Goal: Transaction & Acquisition: Purchase product/service

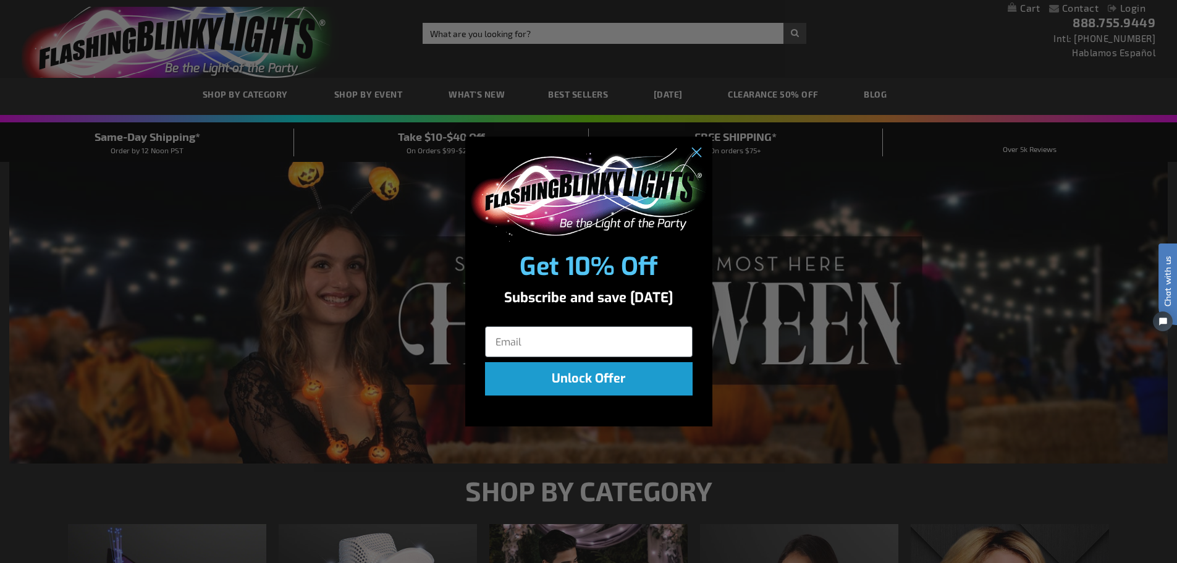
click at [797, 93] on div "Close dialog Get 10% Off Subscribe and save today Unlock Offer Submit" at bounding box center [588, 281] width 1177 height 563
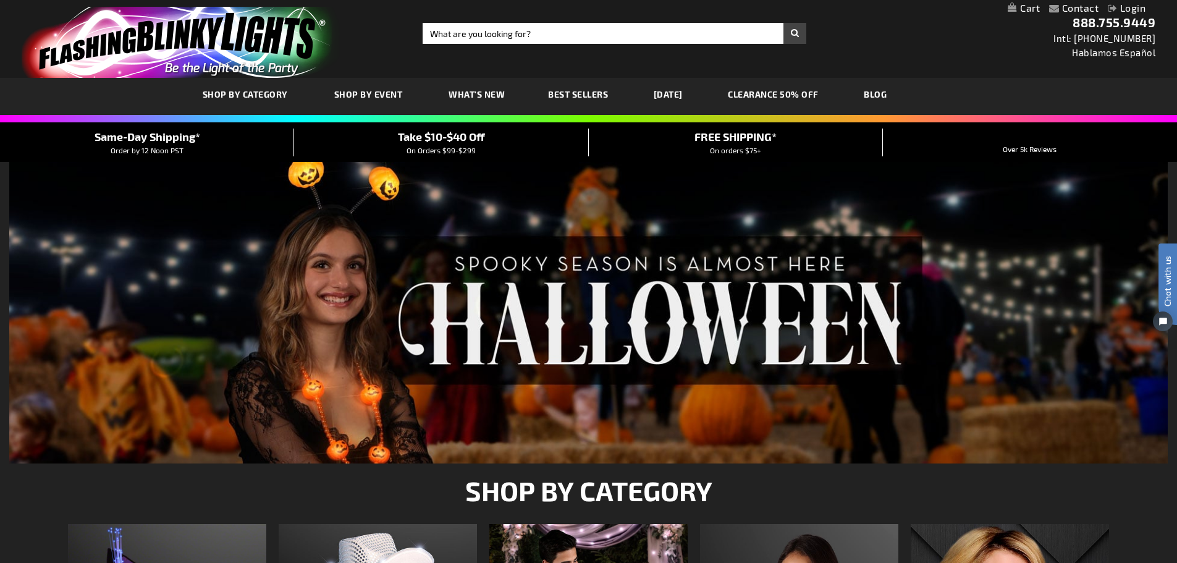
click at [797, 93] on link "CLEARANCE 50% OFF" at bounding box center [773, 94] width 109 height 41
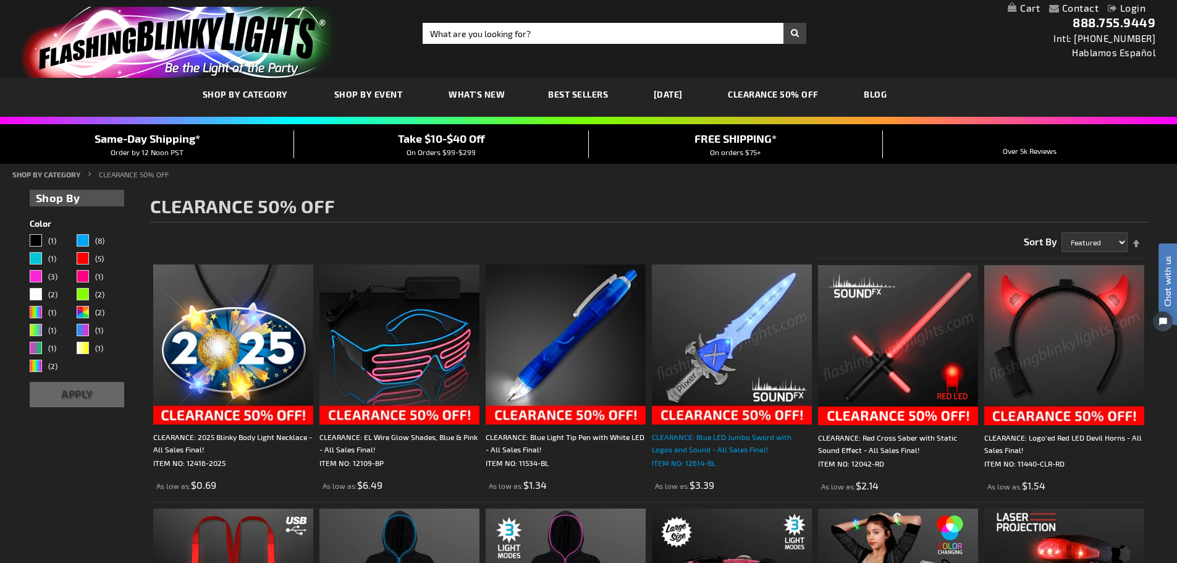
click at [729, 441] on div "CLEARANCE: Blue LED Jumbo Sword with Logos and Sound - All Sales Final!" at bounding box center [732, 443] width 160 height 25
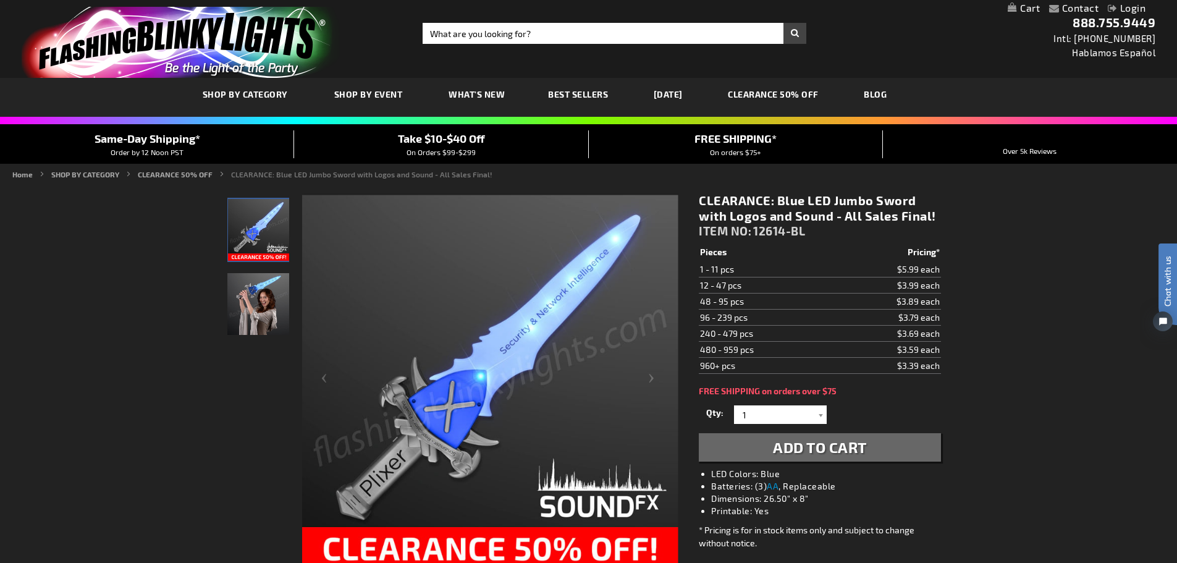
click at [267, 316] on img "Woman displaying Blue LED Plixer Jumbo Sword Toy" at bounding box center [258, 304] width 62 height 62
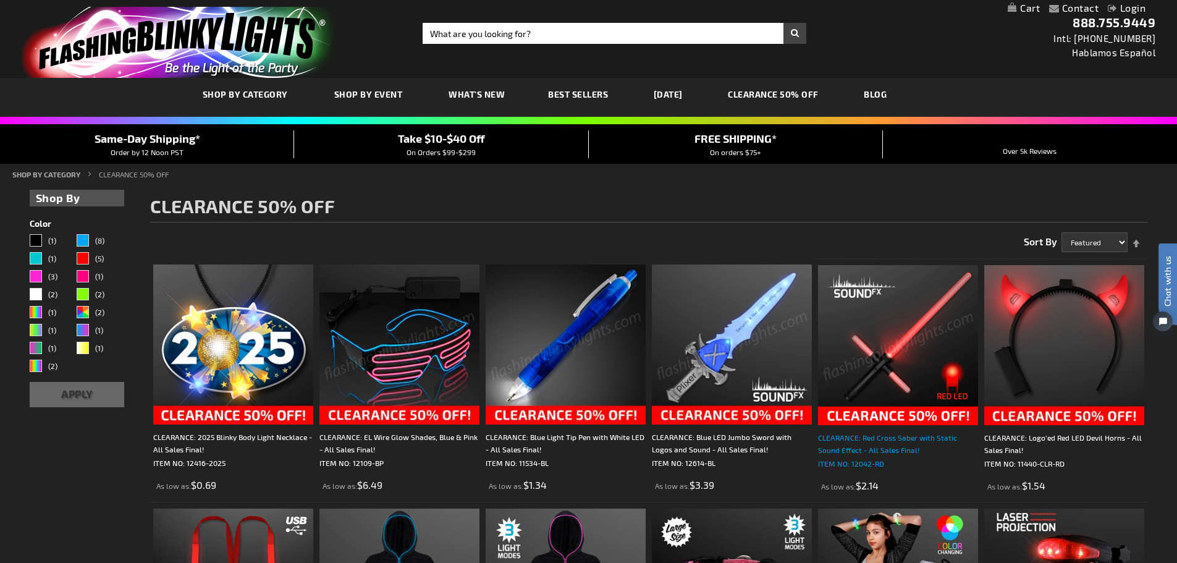
click at [876, 437] on div "CLEARANCE: Red Cross Saber with Static Sound Effect - All Sales Final!" at bounding box center [898, 443] width 160 height 25
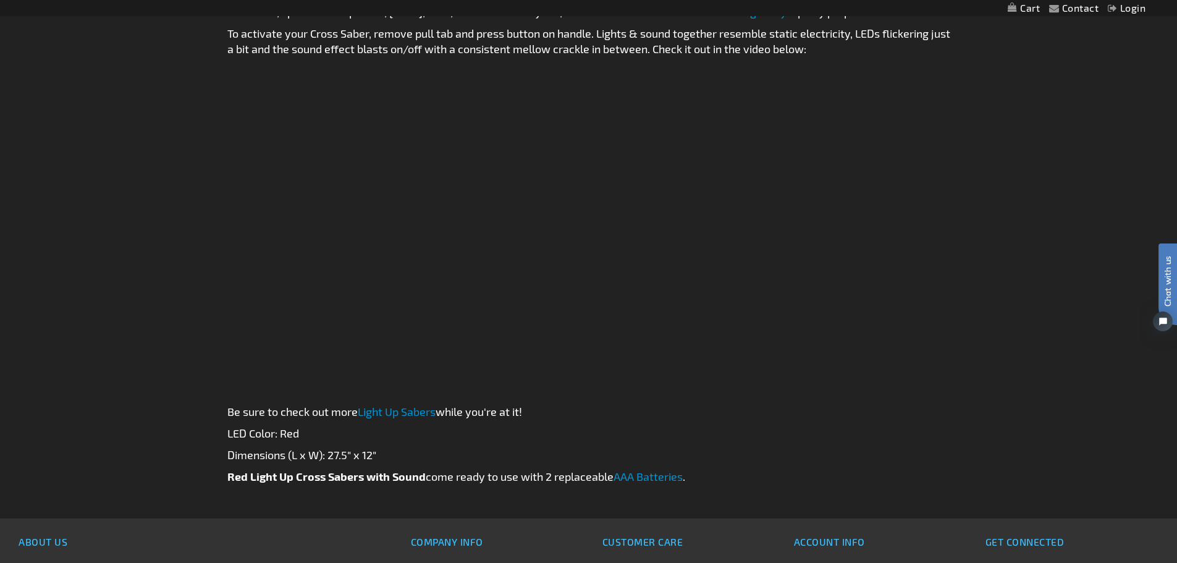
scroll to position [742, 0]
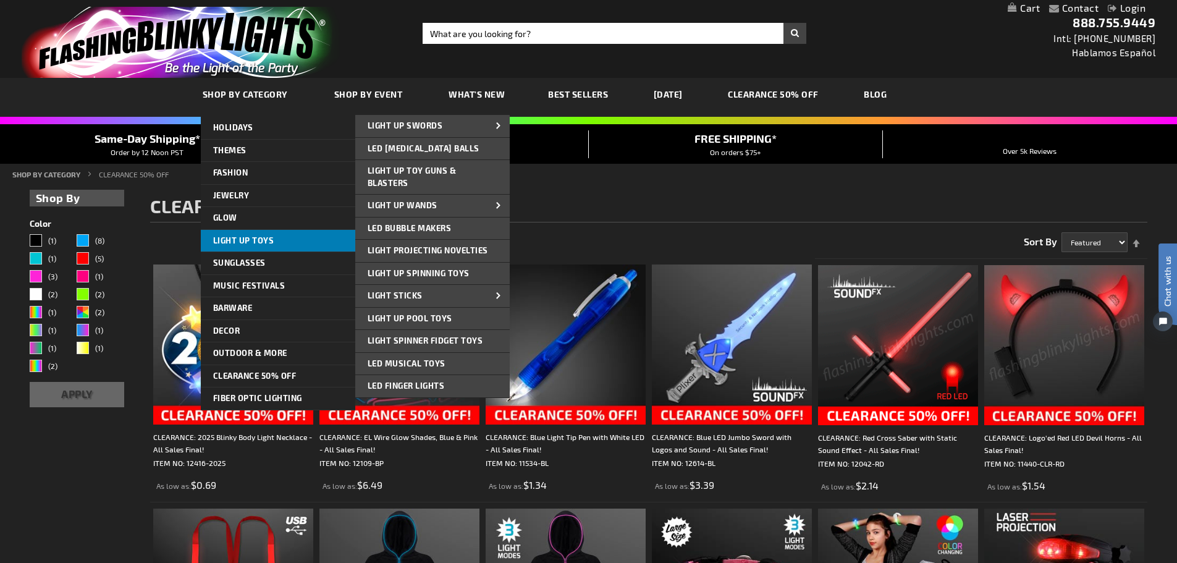
click at [242, 239] on span "Light Up Toys" at bounding box center [243, 240] width 61 height 10
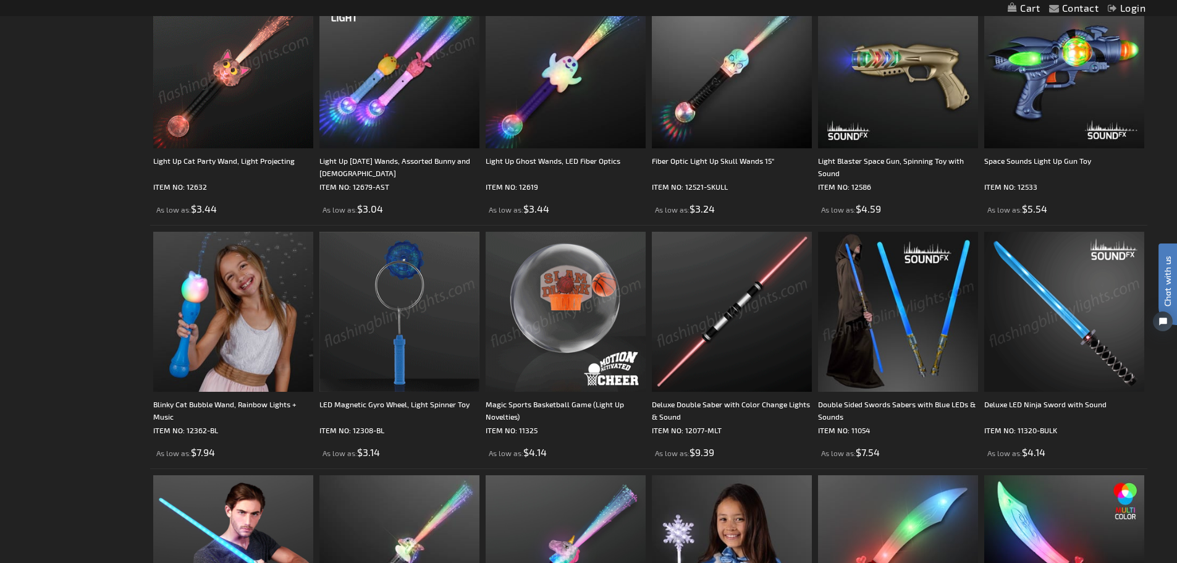
scroll to position [1854, 0]
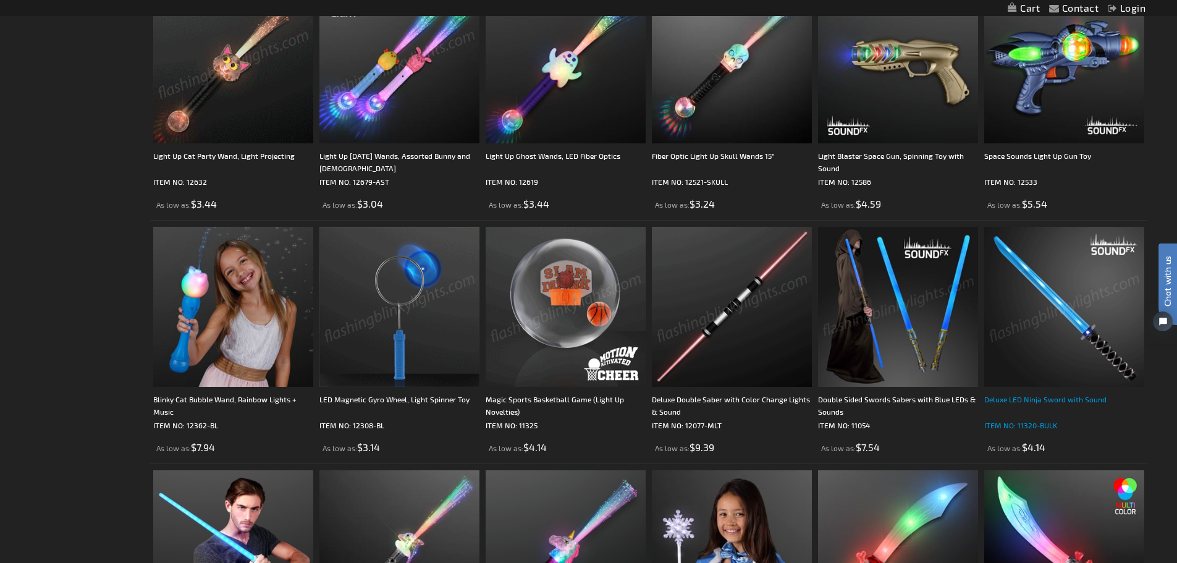
click at [1035, 396] on div "Deluxe LED Ninja Sword with Sound" at bounding box center [1065, 405] width 160 height 25
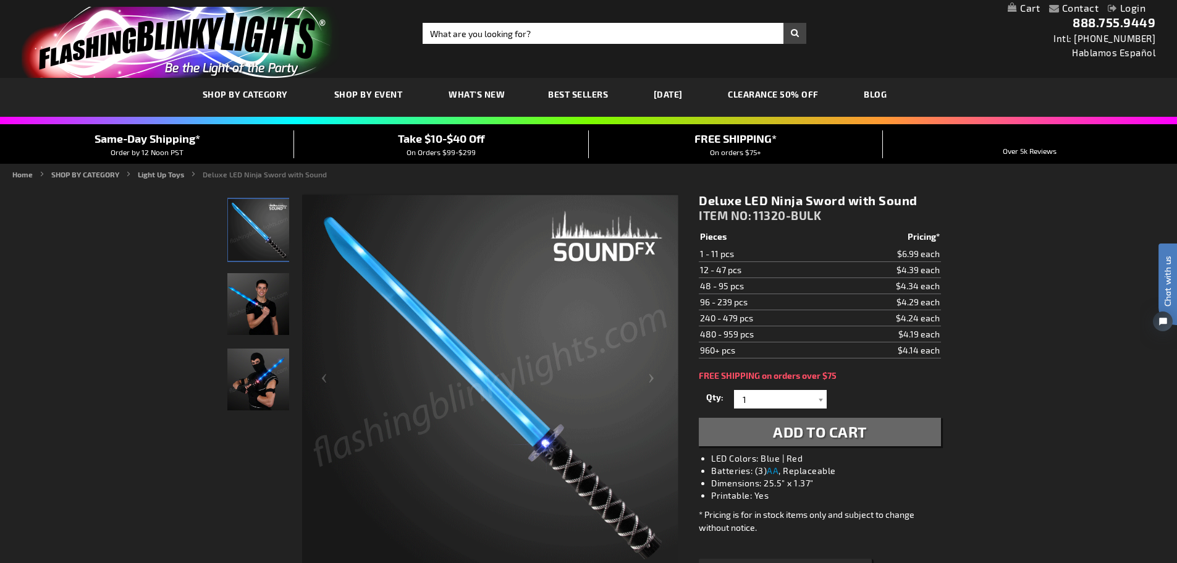
click at [248, 378] on img "Male model displaying LED Light Up Sound Affect Toy Ninja Sword" at bounding box center [258, 380] width 62 height 62
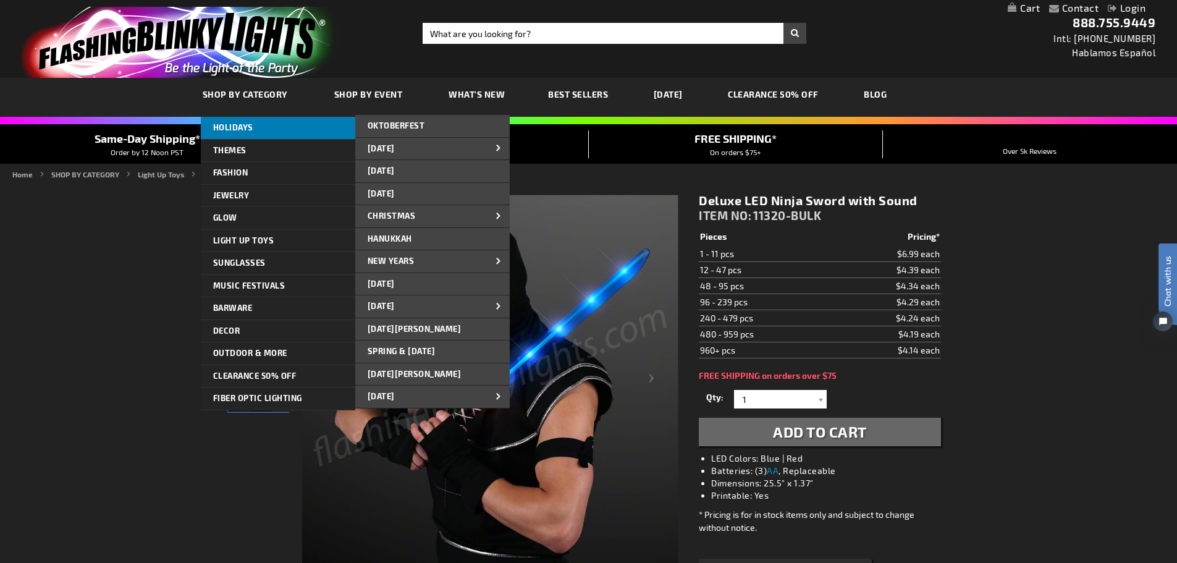
click at [231, 126] on span "HOLIDAYS" at bounding box center [233, 127] width 40 height 10
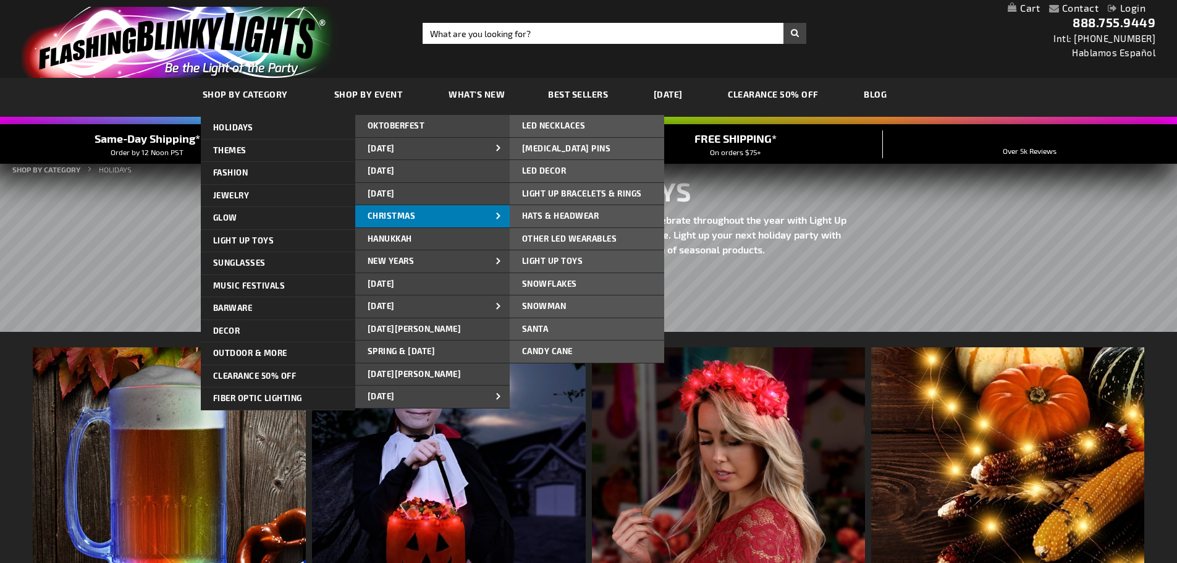
click at [392, 213] on span "CHRISTMAS" at bounding box center [392, 216] width 48 height 10
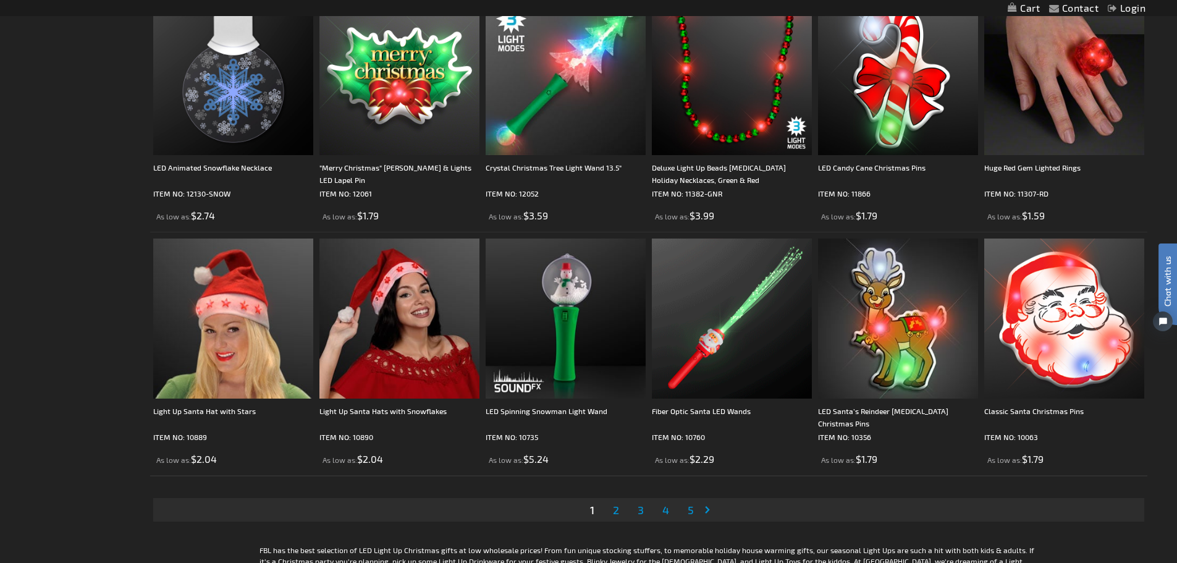
scroll to position [2472, 0]
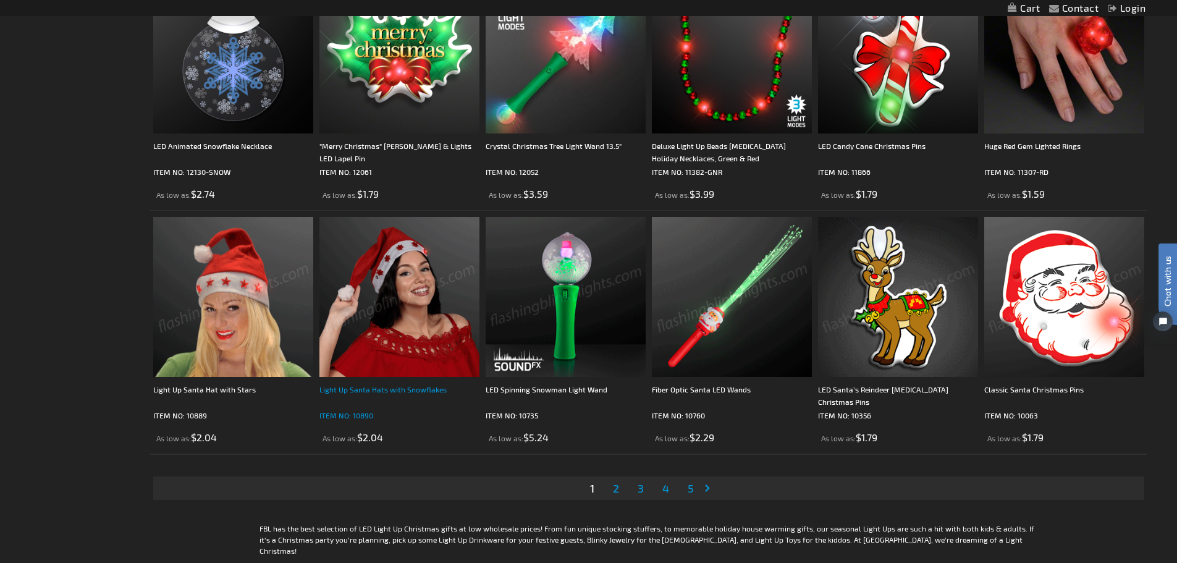
click at [388, 388] on div "Light Up Santa Hats with Snowflakes" at bounding box center [400, 395] width 160 height 25
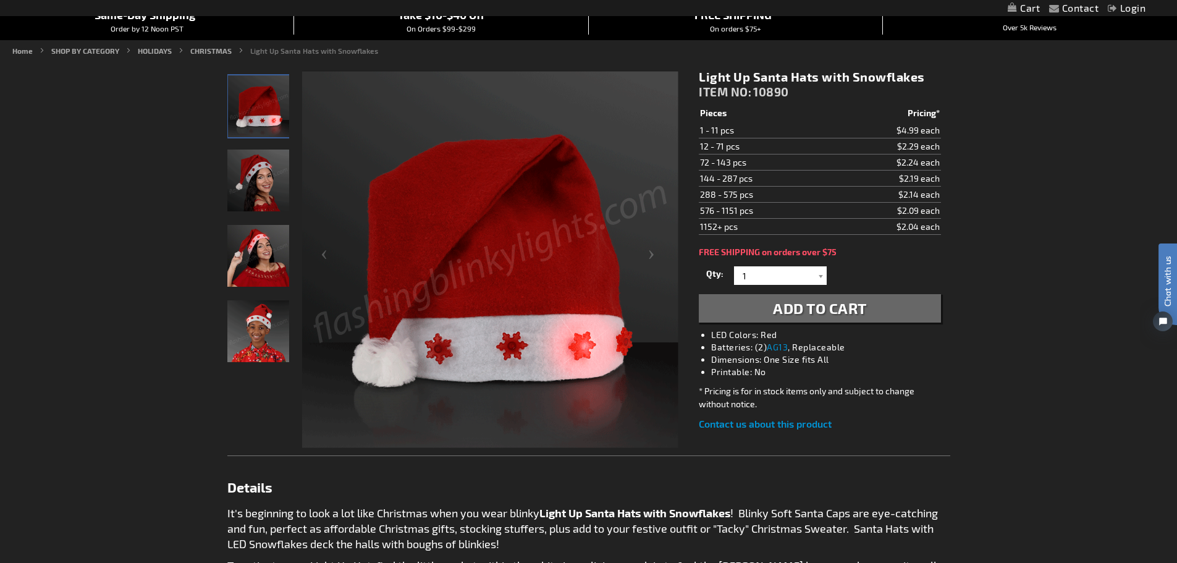
click at [257, 336] on img "Boy displaying LED Light Up Snowflakes Santa Hat" at bounding box center [258, 331] width 62 height 62
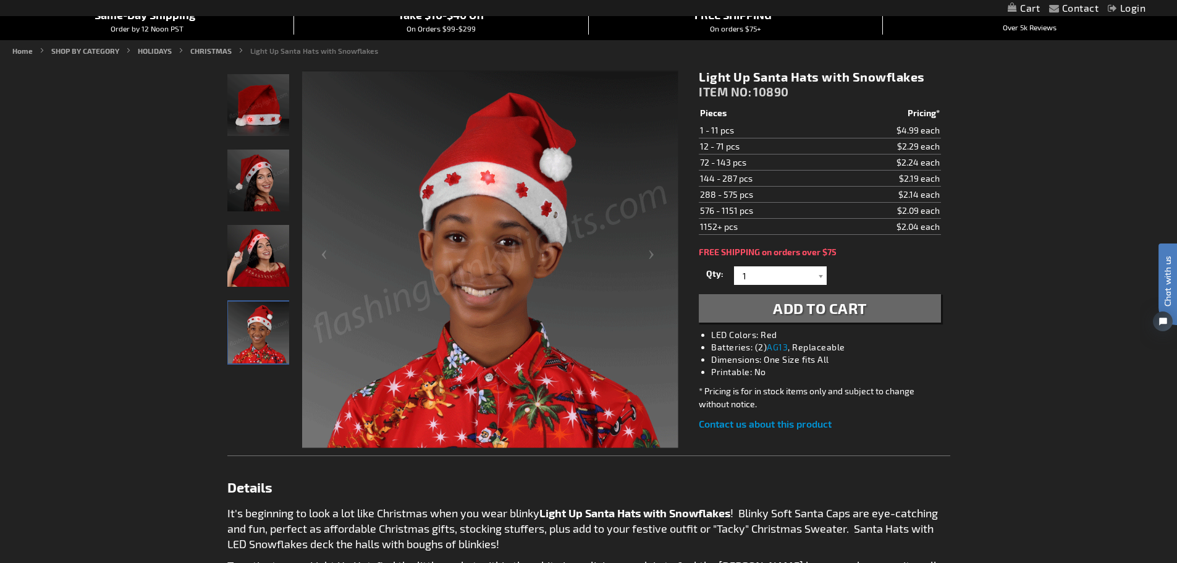
click at [265, 266] on img "Model displaying LED Light Up Snowflakes Santa Hat" at bounding box center [258, 256] width 62 height 62
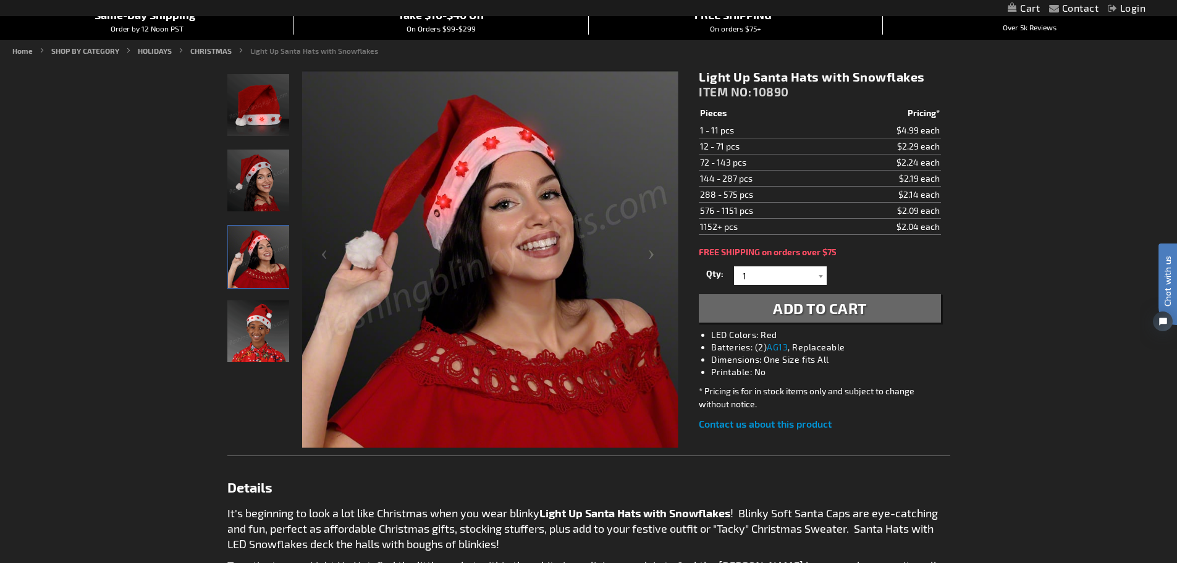
click at [263, 336] on img "Boy displaying LED Light Up Snowflakes Santa Hat" at bounding box center [258, 331] width 62 height 62
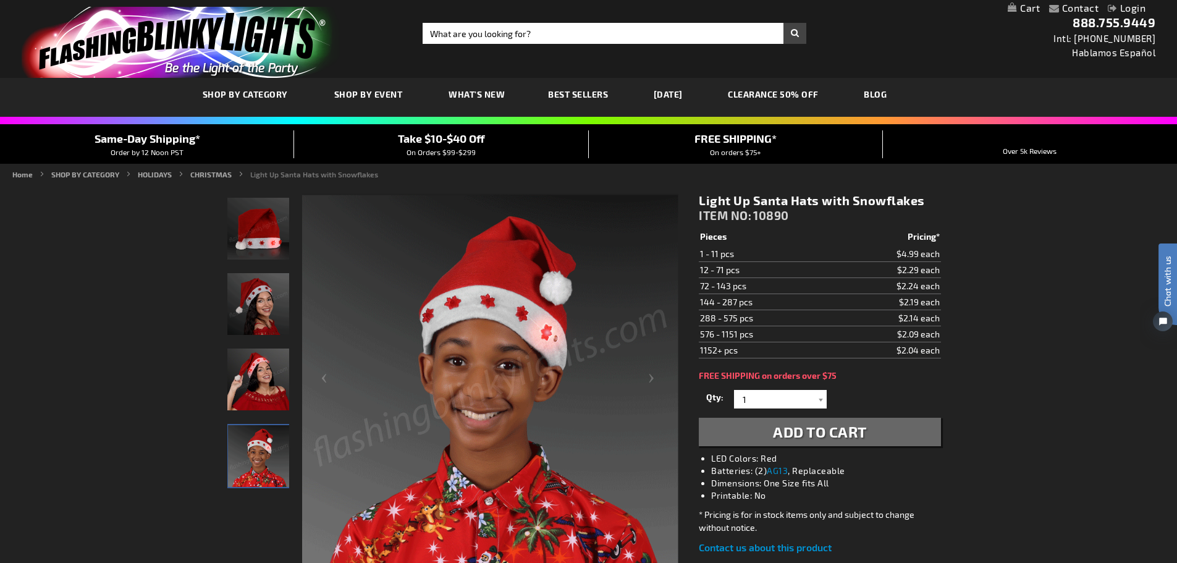
click at [781, 93] on link "CLEARANCE 50% OFF" at bounding box center [773, 94] width 109 height 41
